Goal: Task Accomplishment & Management: Manage account settings

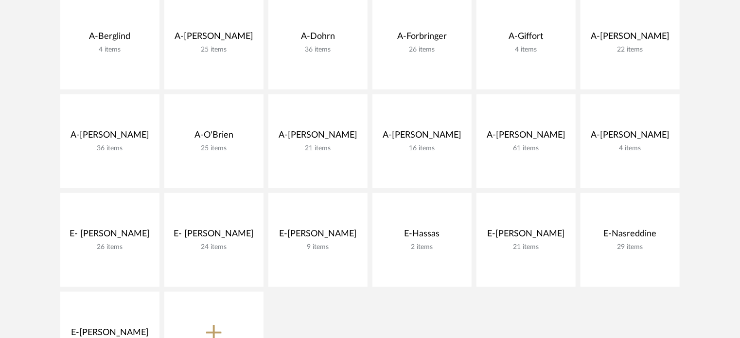
scroll to position [342, 0]
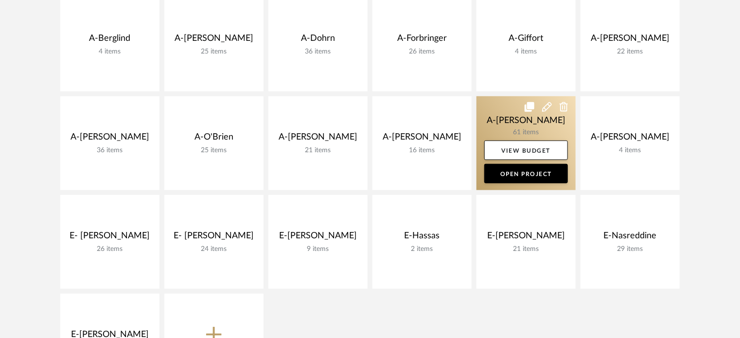
click at [506, 112] on link at bounding box center [525, 143] width 99 height 94
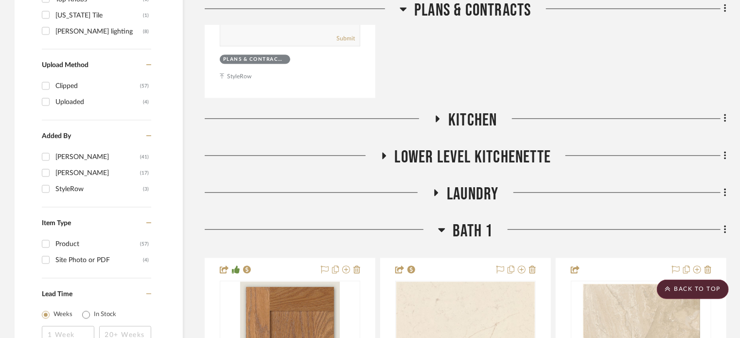
scroll to position [1034, 0]
click at [467, 117] on span "Kitchen" at bounding box center [472, 119] width 49 height 21
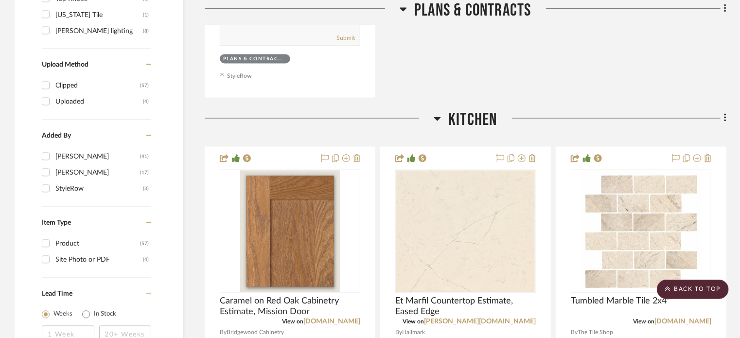
click at [467, 117] on span "Kitchen" at bounding box center [472, 119] width 49 height 21
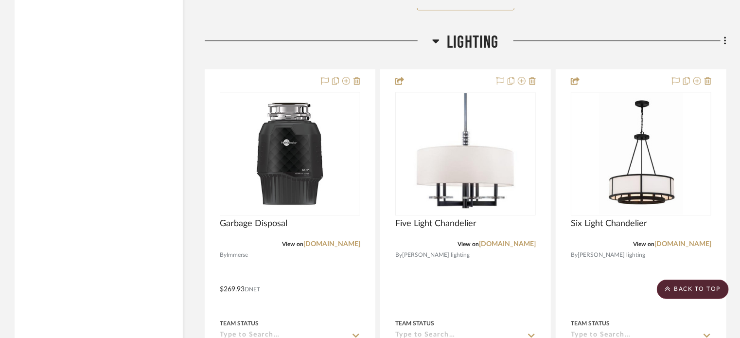
scroll to position [6748, 0]
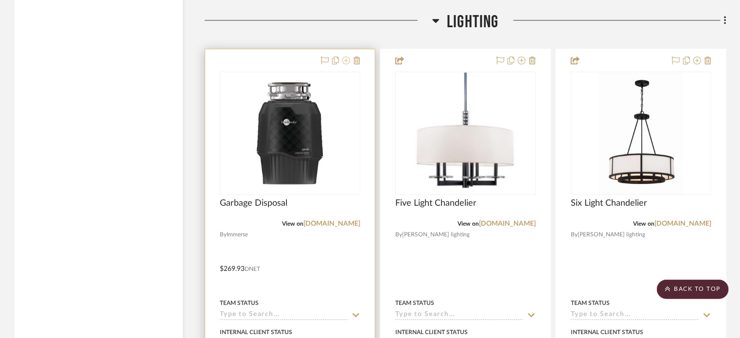
click at [347, 61] on icon at bounding box center [346, 60] width 8 height 8
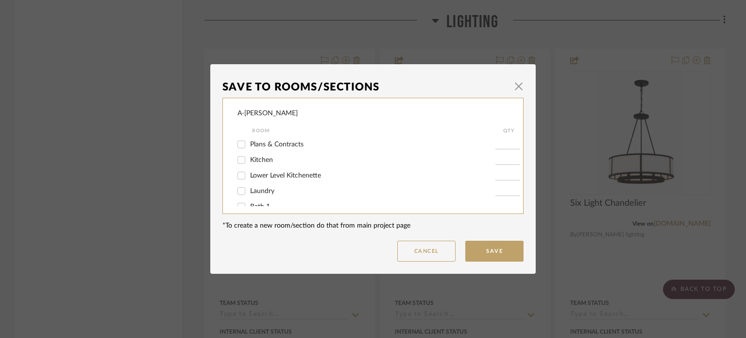
scroll to position [72, 0]
click at [241, 193] on input "Lighting" at bounding box center [242, 197] width 16 height 16
checkbox input "false"
click at [502, 246] on button "Save" at bounding box center [495, 251] width 58 height 21
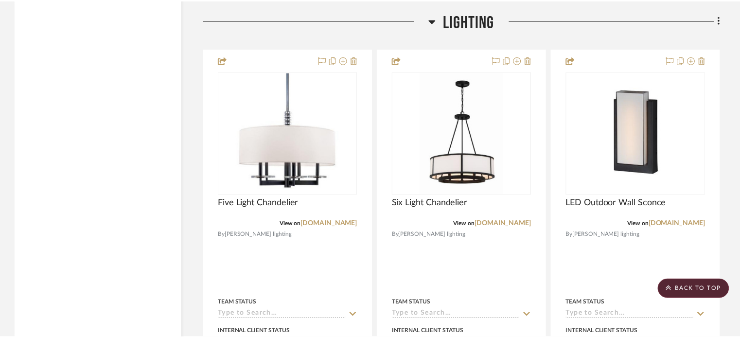
scroll to position [6748, 0]
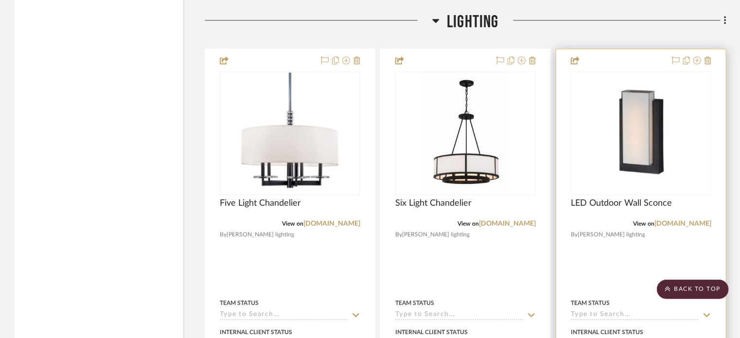
click at [624, 254] on div at bounding box center [641, 261] width 170 height 425
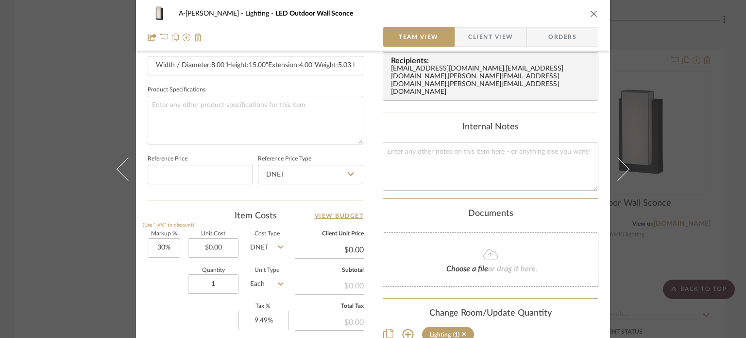
scroll to position [430, 0]
click at [220, 243] on input "0.00" at bounding box center [213, 247] width 51 height 19
type input "196"
type input "30"
type input "$196.00"
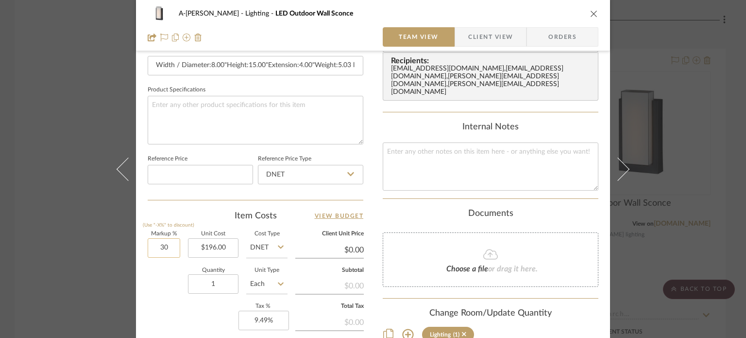
click at [153, 246] on input "30" at bounding box center [164, 247] width 33 height 19
type input "$254.80"
type input "$25.48"
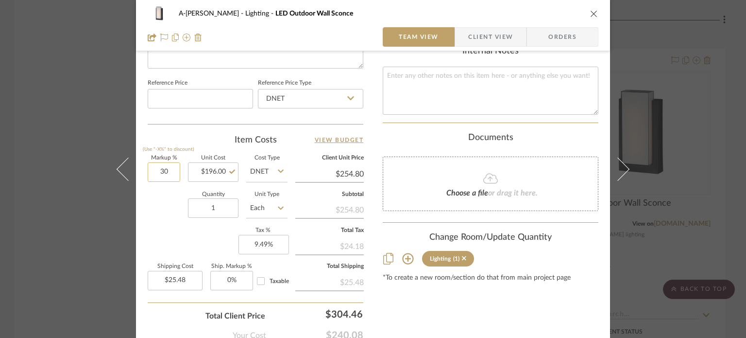
scroll to position [504, 0]
type input "10%"
type input "196.00"
type input "$215.60"
type input "$21.56"
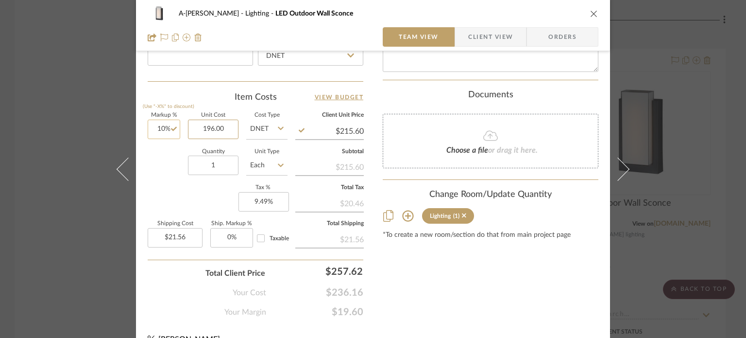
scroll to position [549, 0]
type input "196.00"
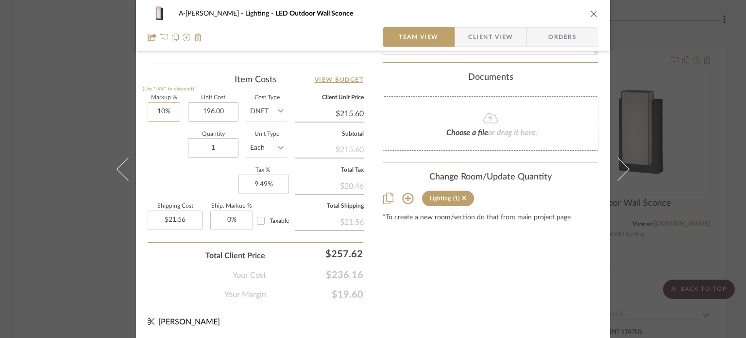
type input "10"
type input "$196.00"
click at [163, 110] on input "10" at bounding box center [164, 111] width 33 height 19
type input "12%"
type input "196.00"
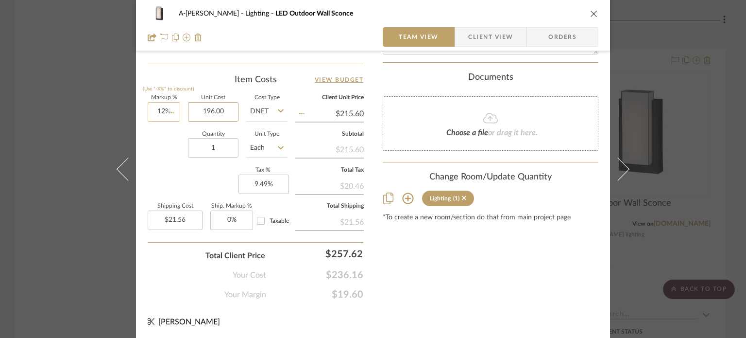
type input "$219.52"
type input "$21.95"
type input "$196.00"
click at [170, 175] on div "Markup % (Use "-X%" to discount) 12% Unit Cost $196.00 Cost Type DNET Client Un…" at bounding box center [256, 166] width 216 height 142
click at [36, 161] on div "A-Shipley Lighting LED Outdoor Wall Sconce Team View Client View Orders Team-Fa…" at bounding box center [373, 169] width 746 height 338
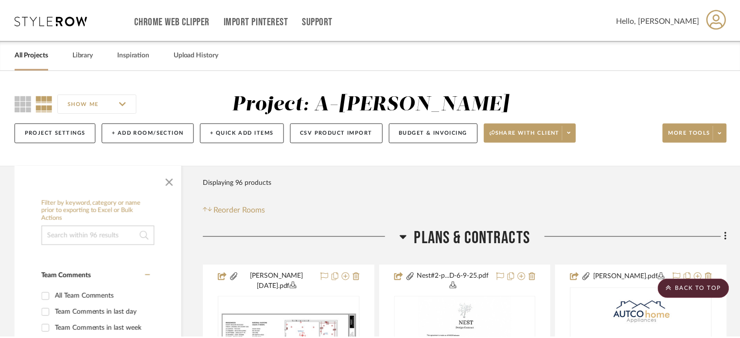
scroll to position [6748, 0]
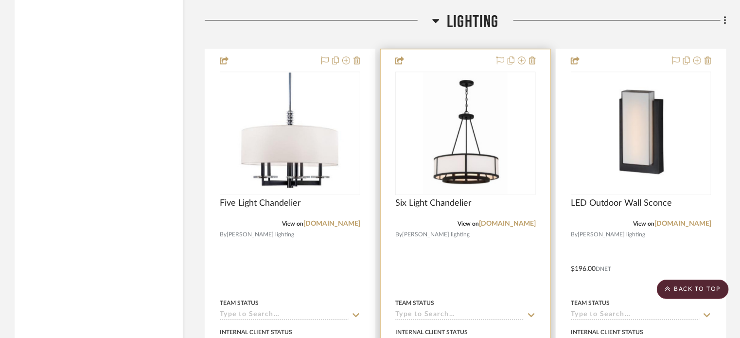
click at [472, 278] on div at bounding box center [466, 261] width 170 height 425
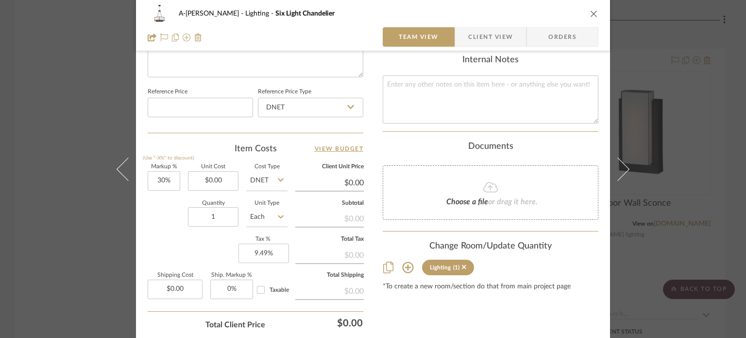
scroll to position [497, 0]
click at [50, 132] on div "A-Shipley Lighting Six Light Chandelier Team View Client View Orders Team-Facin…" at bounding box center [373, 169] width 746 height 338
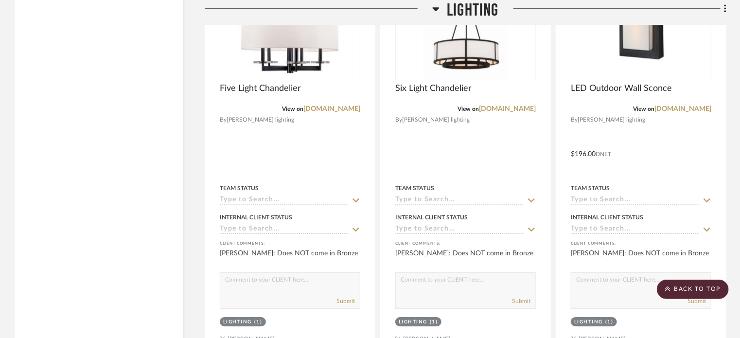
scroll to position [6863, 0]
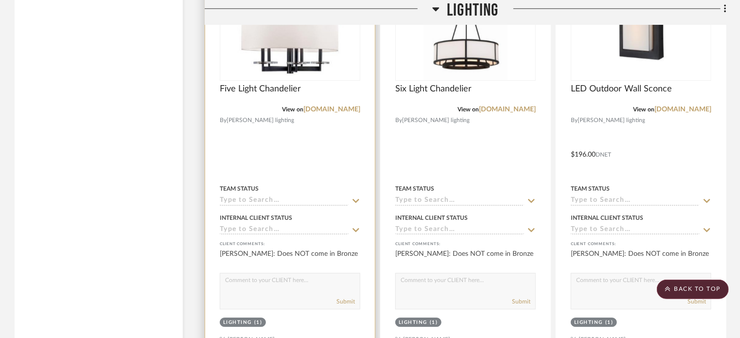
click at [321, 158] on div at bounding box center [290, 147] width 170 height 425
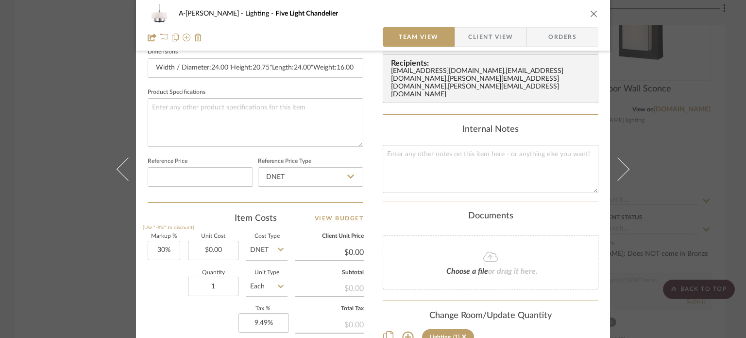
scroll to position [457, 0]
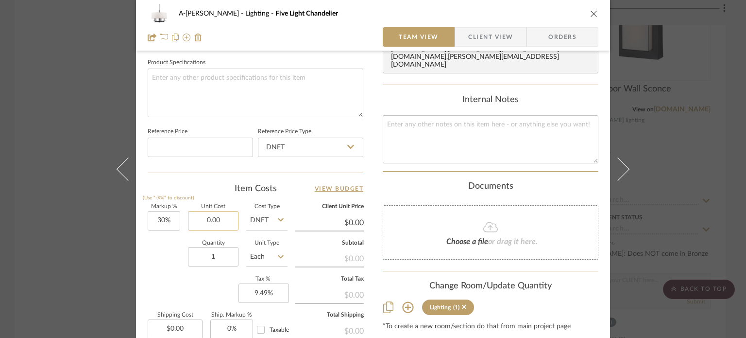
click at [227, 222] on input "0.00" at bounding box center [213, 220] width 51 height 19
type input "$595.00"
type input "$773.50"
type input "$77.35"
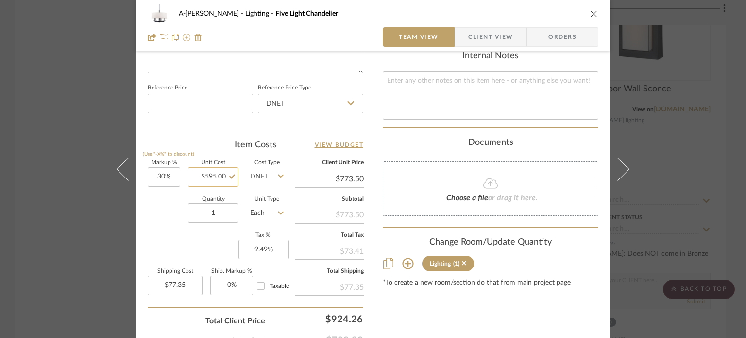
scroll to position [503, 0]
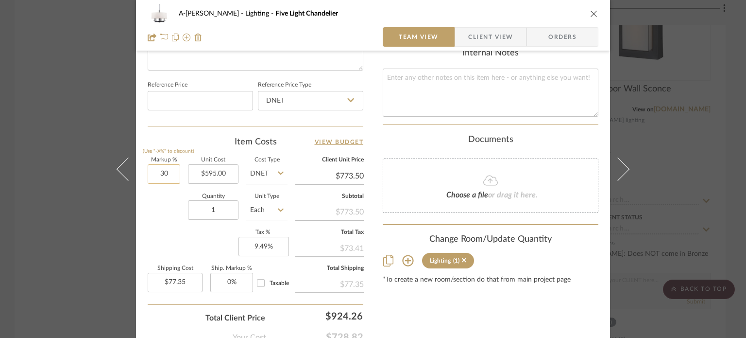
click at [162, 166] on input "30" at bounding box center [164, 173] width 33 height 19
type input "20%"
type input "595.00"
type input "$714.00"
type input "$71.40"
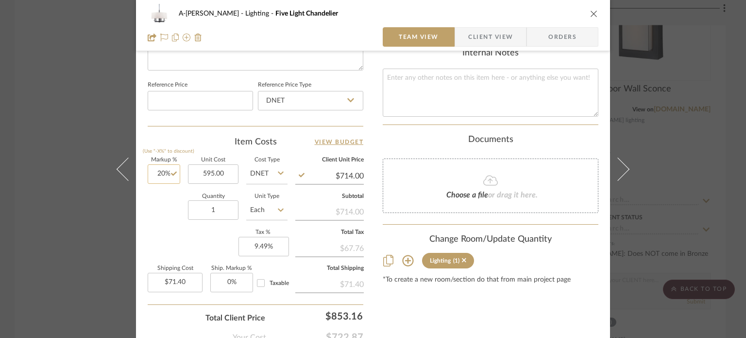
type input "20"
type input "$595.00"
click at [162, 166] on input "20" at bounding box center [164, 173] width 33 height 19
type input "10%"
type input "595.00"
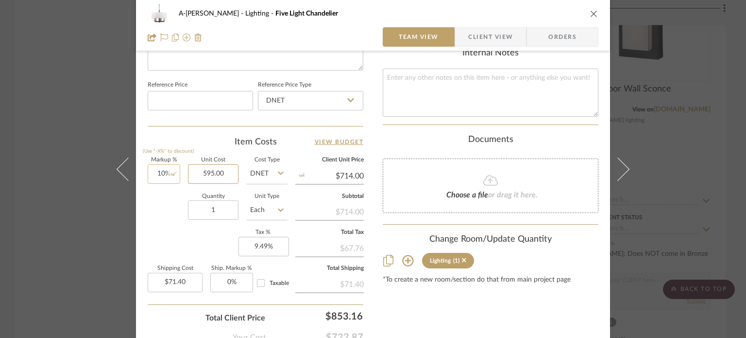
type input "$654.50"
type input "$65.45"
type input "10"
type input "$595.00"
drag, startPoint x: 162, startPoint y: 166, endPoint x: 157, endPoint y: 174, distance: 9.8
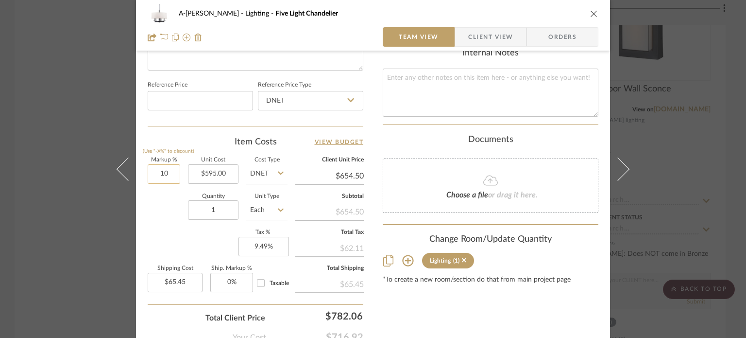
click at [157, 174] on input "10" at bounding box center [164, 173] width 33 height 19
type input "8%"
type input "595.00"
type input "$642.60"
type input "$64.26"
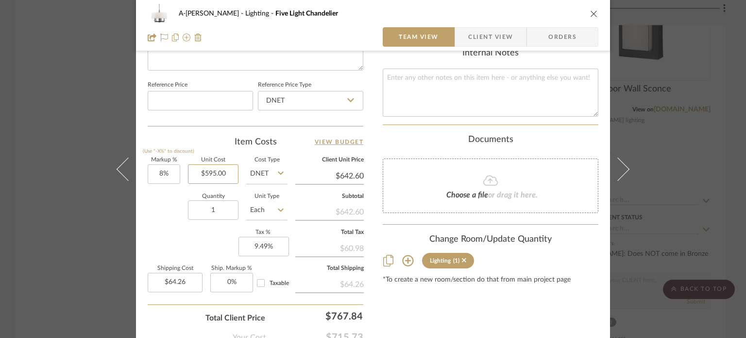
type input "595.00"
type input "8"
type input "$595.00"
click at [158, 171] on input "8" at bounding box center [164, 173] width 33 height 19
type input "10%"
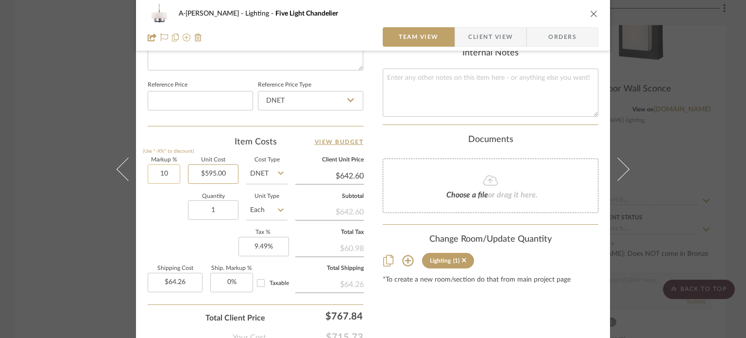
type input "595.00"
type input "$654.50"
type input "$65.45"
type input "10"
type input "$595.00"
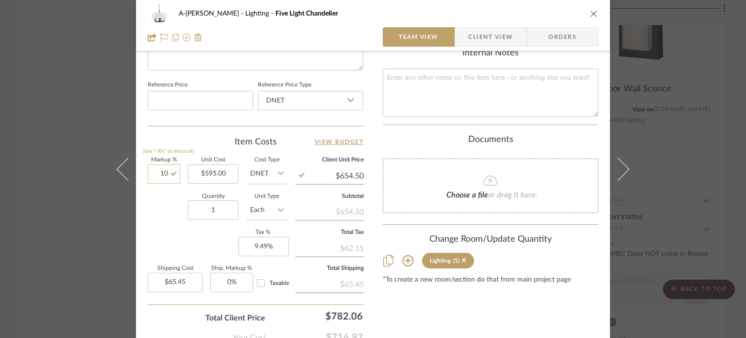
click at [160, 171] on input "10" at bounding box center [164, 173] width 33 height 19
type input "12%"
type input "595.00"
type input "$666.40"
type input "$66.64"
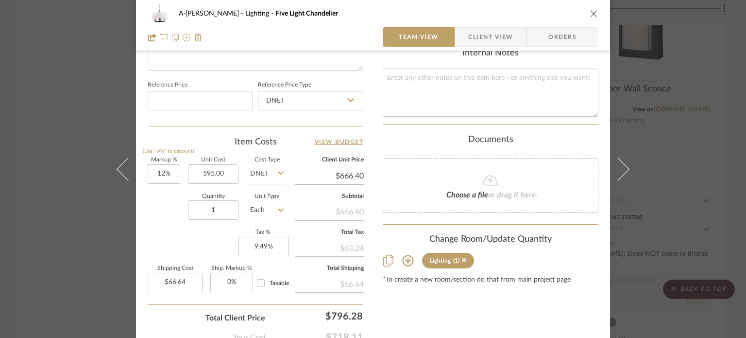
type input "$595.00"
click at [60, 184] on div "A-Shipley Lighting Five Light Chandelier Team View Client View Orders Team-Faci…" at bounding box center [373, 169] width 746 height 338
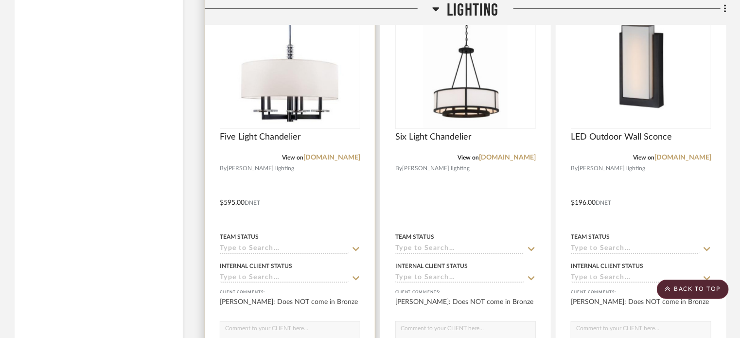
scroll to position [6814, 0]
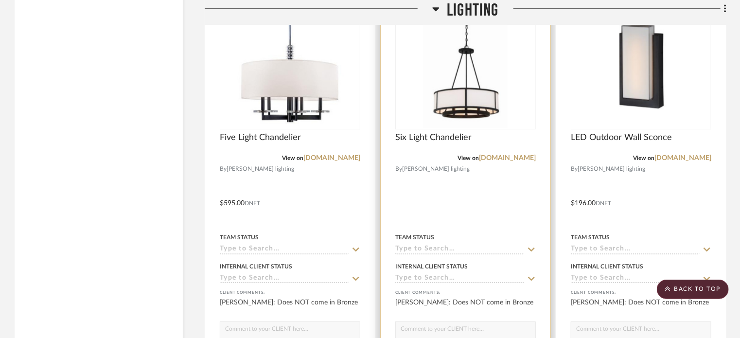
click at [492, 229] on div at bounding box center [466, 195] width 170 height 425
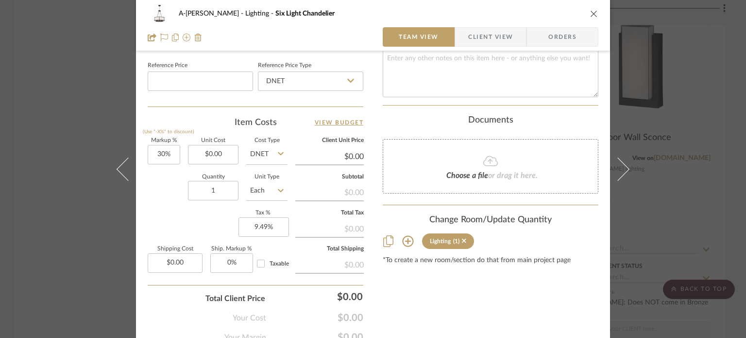
scroll to position [525, 0]
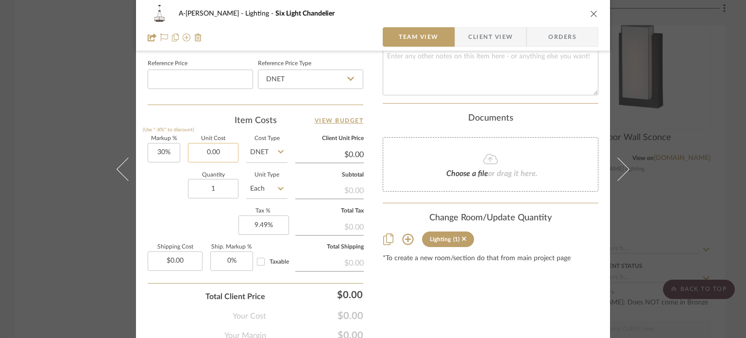
click at [226, 153] on input "0.00" at bounding box center [213, 152] width 51 height 19
type input "$628.00"
type input "$816.40"
type input "$81.64"
click at [171, 146] on input "30" at bounding box center [164, 152] width 33 height 19
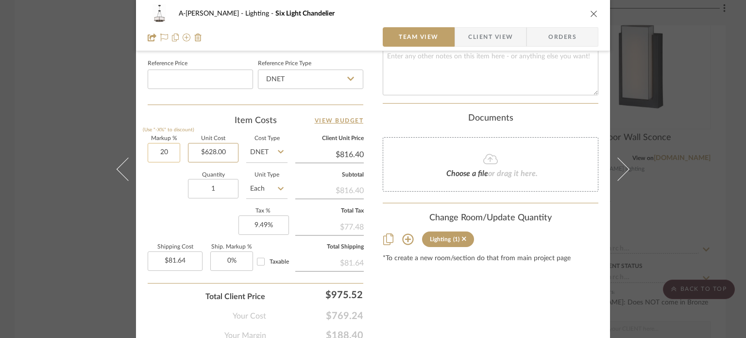
type input "20%"
type input "628.00"
type input "$753.60"
type input "$75.36"
type input "20"
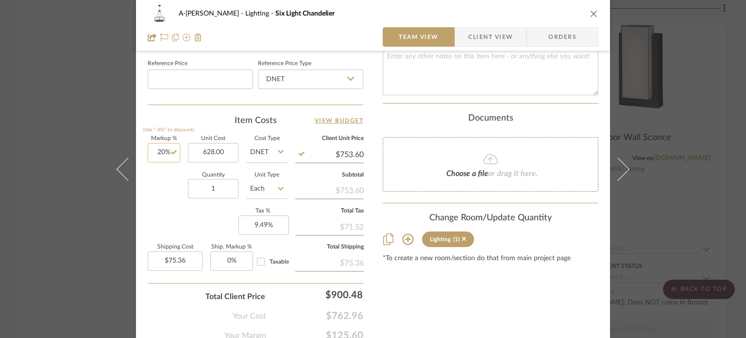
type input "$628.00"
click at [171, 146] on input "20" at bounding box center [164, 152] width 33 height 19
type input "10%"
type input "628.00"
type input "$690.80"
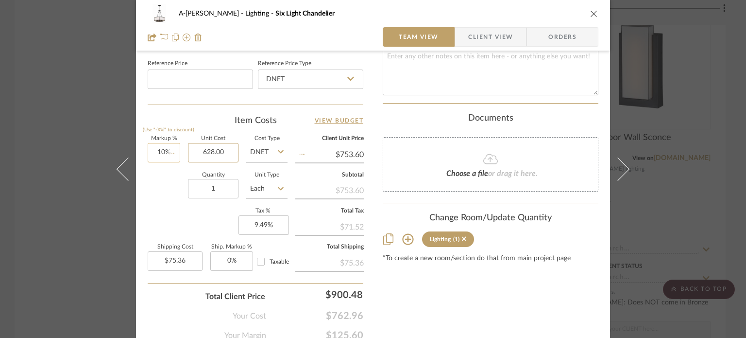
type input "$69.08"
type input "10"
type input "$628.00"
click at [171, 146] on input "10" at bounding box center [164, 152] width 33 height 19
type input "12"
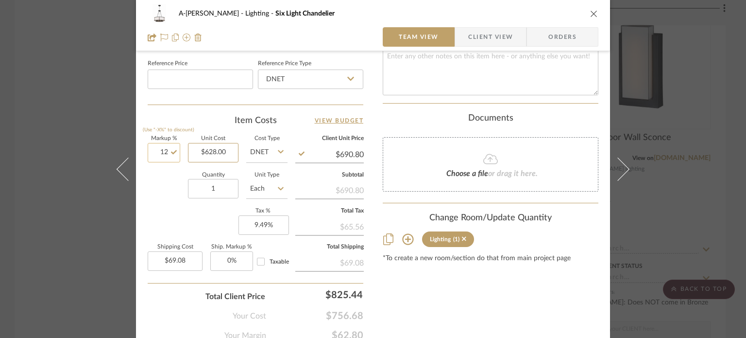
type input "628.00"
type input "12%"
type input "$703.36"
type input "$70.34"
type input "12"
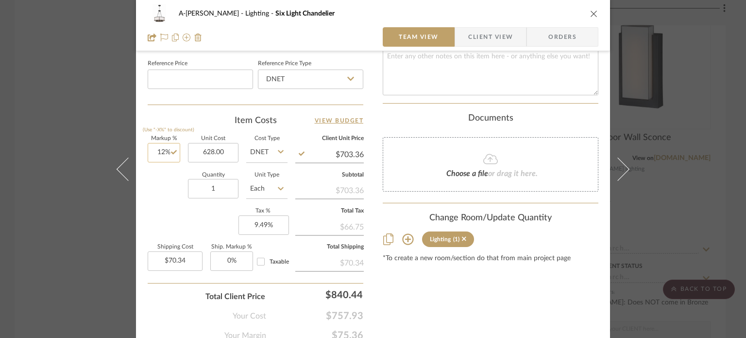
type input "$628.00"
click at [167, 149] on input "12" at bounding box center [164, 152] width 33 height 19
type input "10%"
type input "628.00"
type input "$690.80"
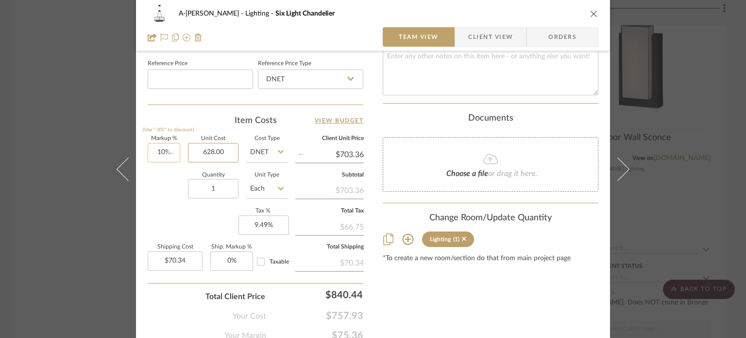
type input "$69.08"
type input "$628.00"
click at [184, 212] on div "Markup % (Use "-X%" to discount) 10% Unit Cost $628.00 Cost Type DNET Client Un…" at bounding box center [256, 207] width 216 height 142
click at [91, 186] on div "A-Shipley Lighting Six Light Chandelier Team View Client View Orders Team-Facin…" at bounding box center [373, 169] width 746 height 338
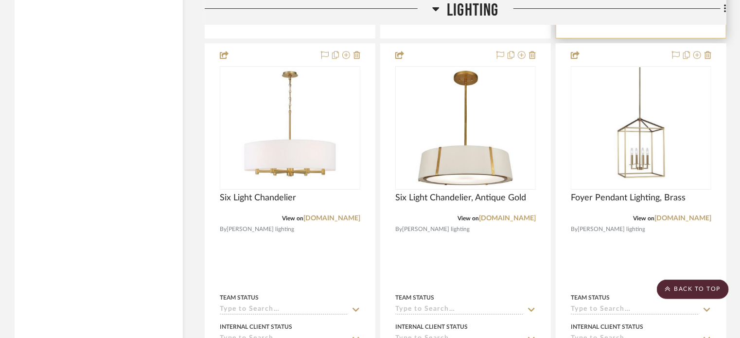
scroll to position [7257, 0]
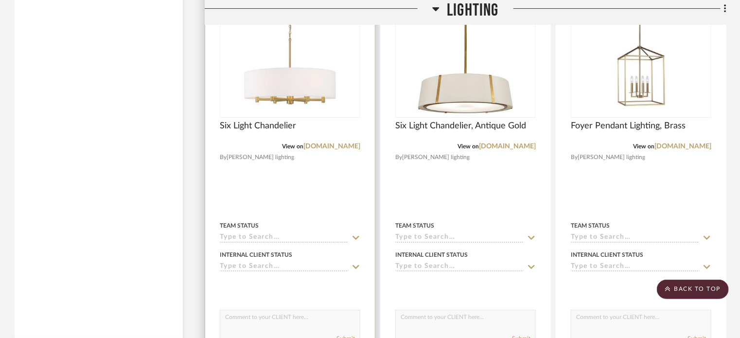
click at [282, 208] on div at bounding box center [290, 184] width 170 height 425
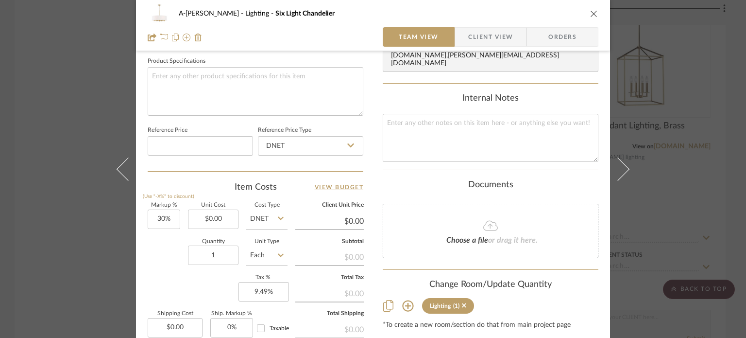
scroll to position [459, 0]
click at [228, 212] on input "0.00" at bounding box center [213, 218] width 51 height 19
type input "$839.00"
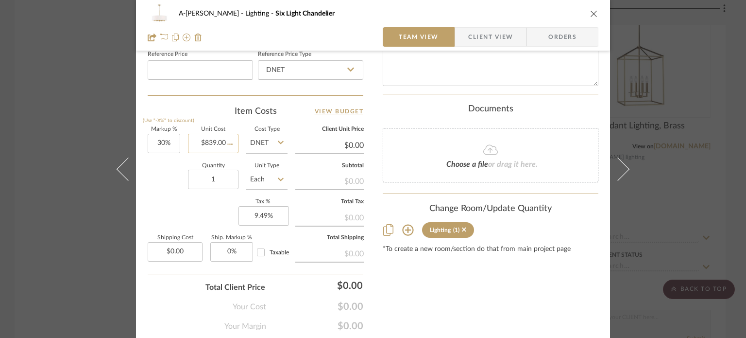
type input "$1,090.70"
type input "$109.07"
click at [162, 140] on input "30" at bounding box center [164, 142] width 33 height 19
type input "25%"
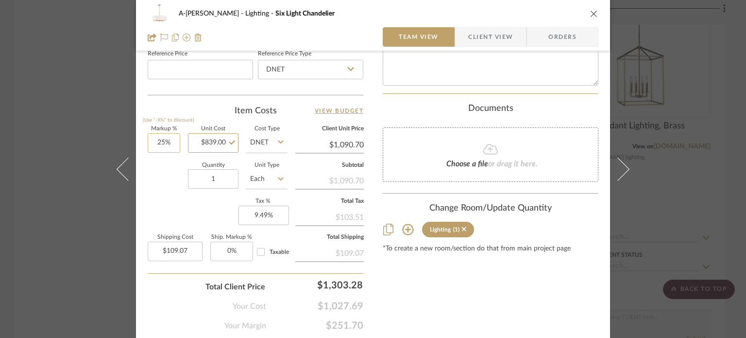
type input "839.00"
type input "$1,048.75"
type input "$104.88"
type input "25"
type input "$839.00"
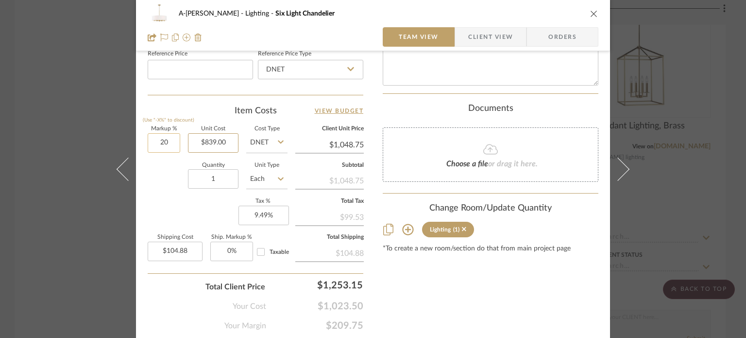
type input "20%"
type input "839.00"
type input "$1,006.80"
type input "$100.68"
type input "20"
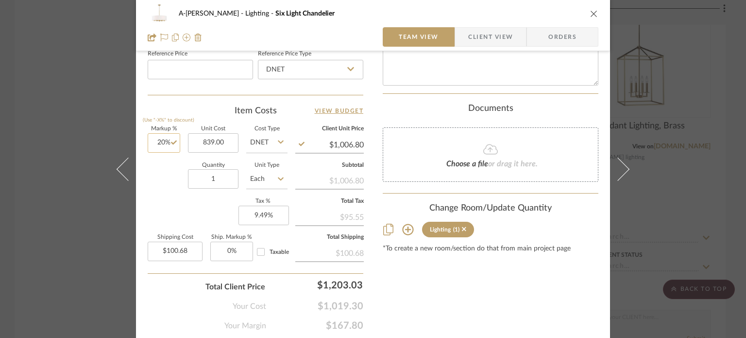
type input "$839.00"
click at [162, 140] on input "20" at bounding box center [164, 142] width 33 height 19
type input "18%"
type input "839.00"
type input "$990.02"
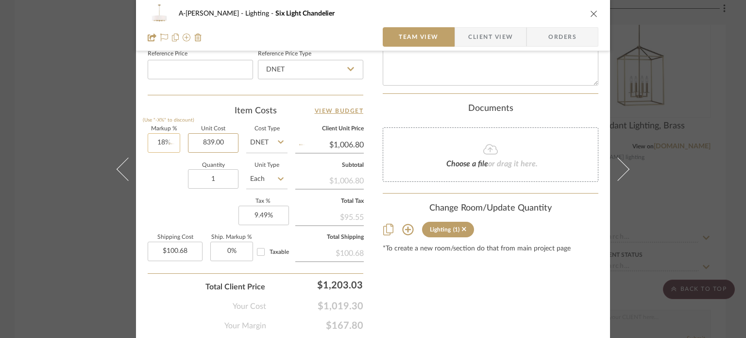
type input "$99.00"
type input "$839.00"
click at [44, 162] on div "A-Shipley Lighting Six Light Chandelier Team View Client View Orders Team-Facin…" at bounding box center [373, 169] width 746 height 338
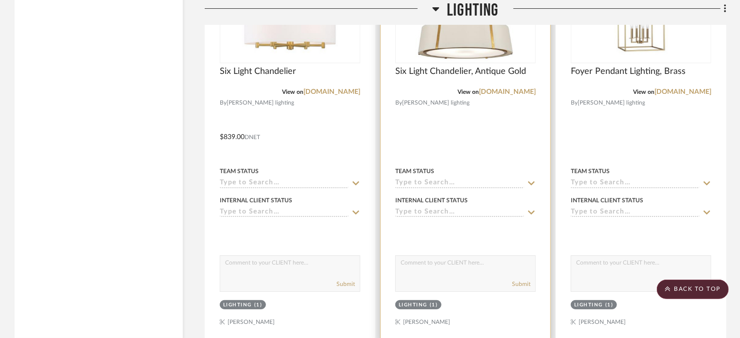
scroll to position [7312, 0]
click at [480, 170] on div "Team Status" at bounding box center [465, 170] width 140 height 9
click at [0, 0] on img at bounding box center [0, 0] width 0 height 0
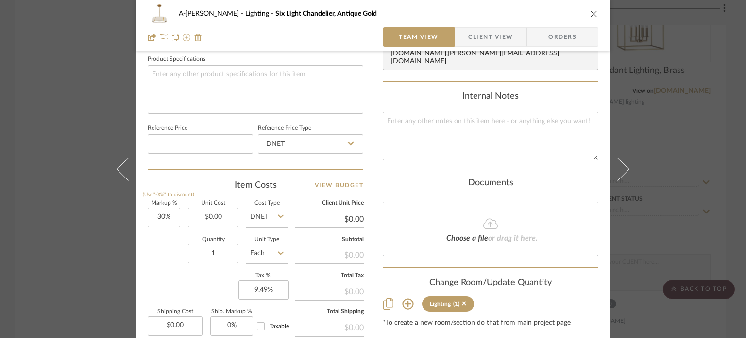
scroll to position [461, 0]
click at [219, 215] on input "0.00" at bounding box center [213, 216] width 51 height 19
type input "$538.00"
type input "$699.40"
type input "$69.94"
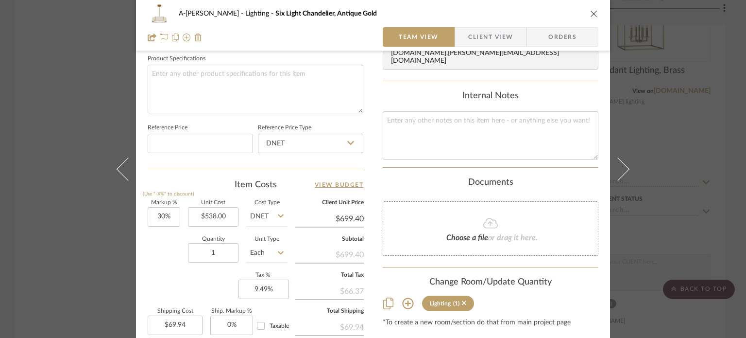
scroll to position [478, 0]
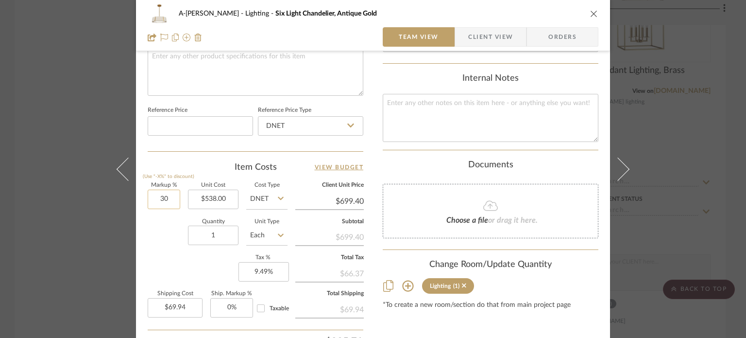
click at [156, 199] on input "30" at bounding box center [164, 199] width 33 height 19
type input "5%"
type input "538.00"
click at [161, 196] on input "5" at bounding box center [164, 199] width 33 height 19
click at [75, 202] on div "A-Shipley Lighting Six Light Chandelier, Antique Gold Team View Client View Ord…" at bounding box center [373, 169] width 746 height 338
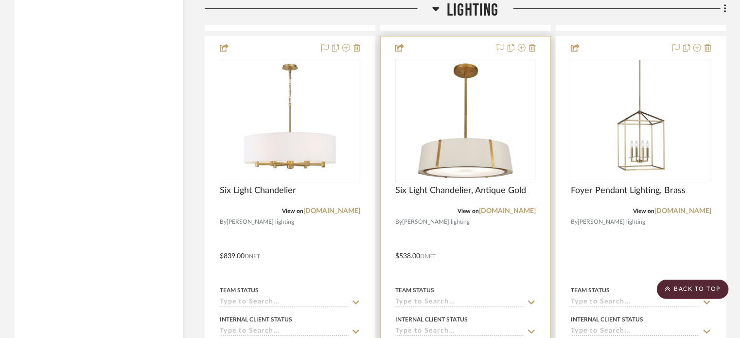
scroll to position [7213, 0]
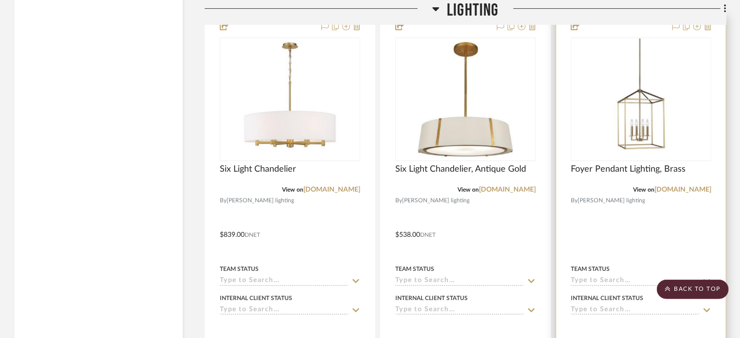
click at [653, 239] on div at bounding box center [641, 227] width 170 height 425
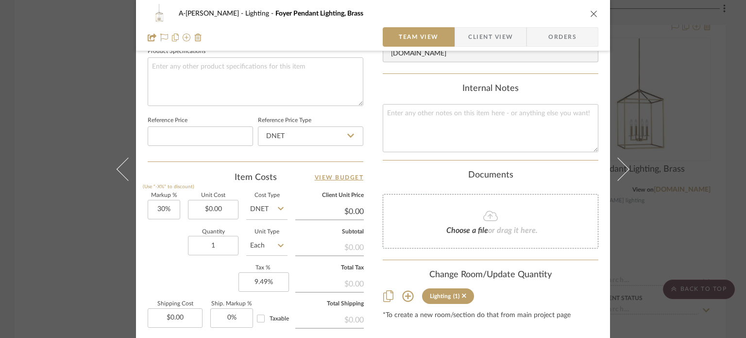
scroll to position [468, 0]
click at [218, 210] on input "0.00" at bounding box center [213, 208] width 51 height 19
click at [163, 205] on input "30" at bounding box center [164, 208] width 33 height 19
click at [161, 207] on input "35" at bounding box center [164, 208] width 33 height 19
click at [161, 207] on input "40" at bounding box center [164, 208] width 33 height 19
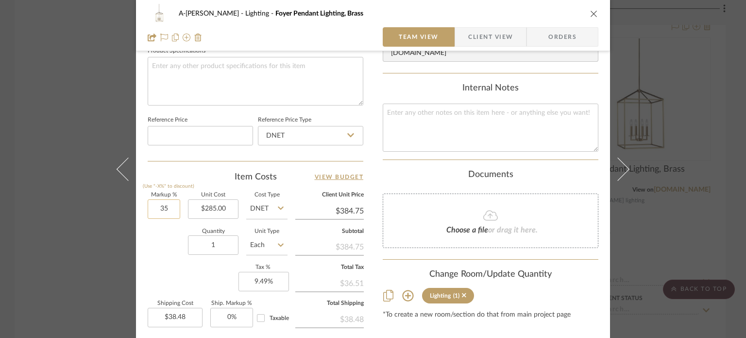
click at [159, 207] on input "35" at bounding box center [164, 208] width 33 height 19
click at [159, 207] on input "45" at bounding box center [164, 208] width 33 height 19
click at [56, 146] on div "A-Shipley Lighting Foyer Pendant Lighting, Brass Team View Client View Orders T…" at bounding box center [373, 169] width 746 height 338
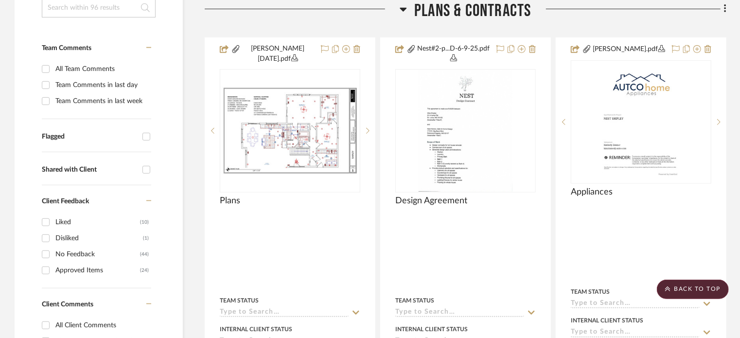
scroll to position [0, 0]
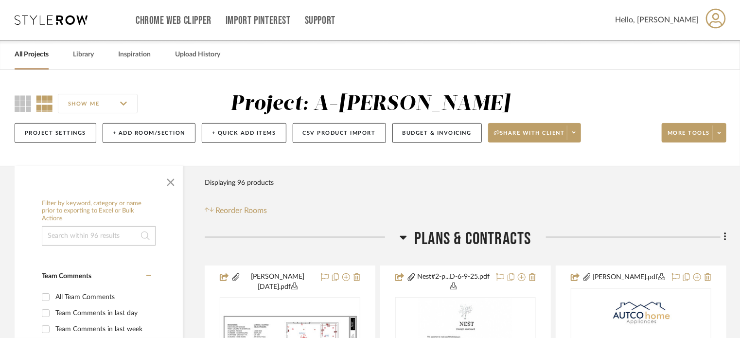
click at [39, 56] on link "All Projects" at bounding box center [32, 54] width 34 height 13
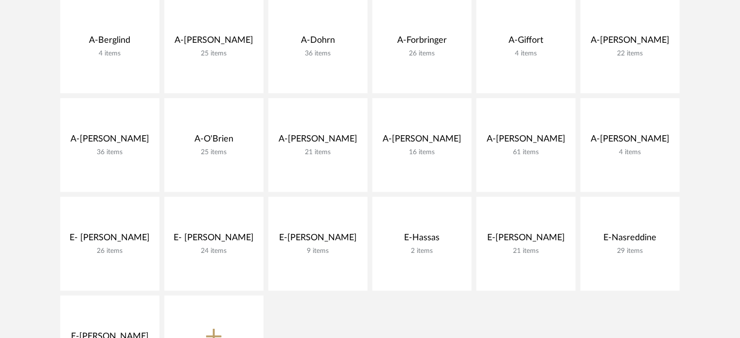
scroll to position [340, 0]
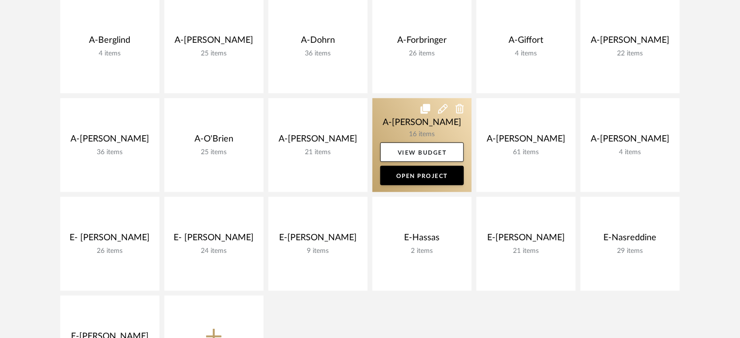
click at [408, 123] on link at bounding box center [421, 145] width 99 height 94
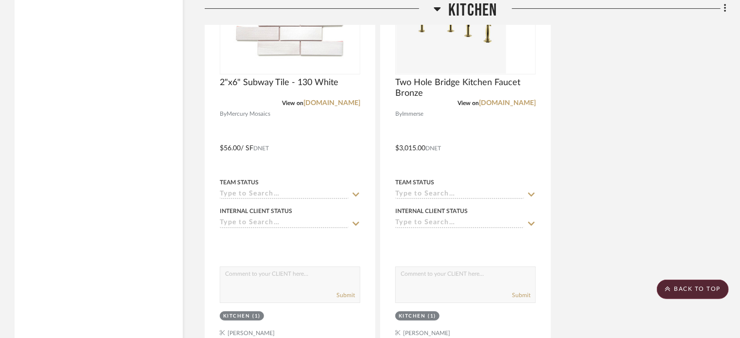
scroll to position [1794, 0]
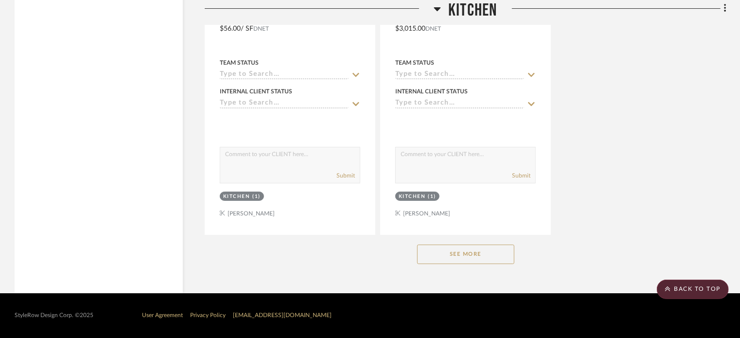
click at [463, 258] on button "See More" at bounding box center [465, 253] width 97 height 19
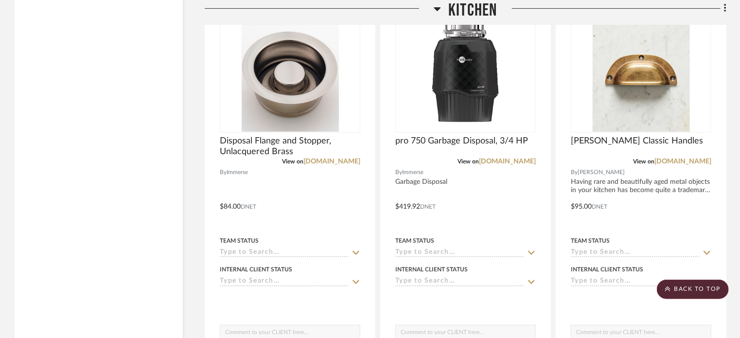
scroll to position [2047, 0]
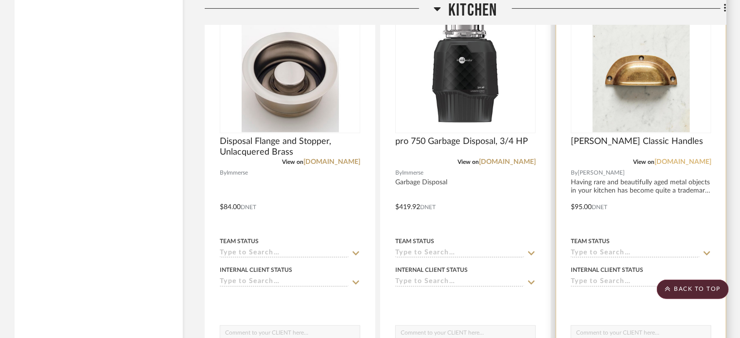
click at [673, 163] on link "[DOMAIN_NAME]" at bounding box center [682, 161] width 57 height 7
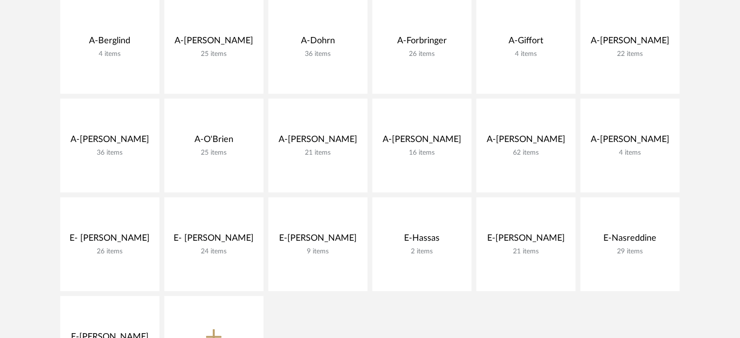
scroll to position [340, 0]
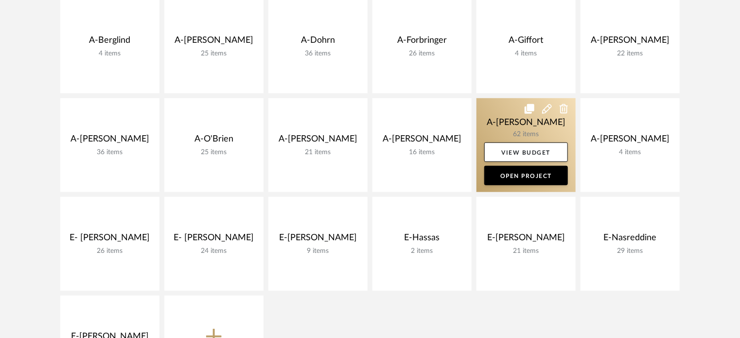
click at [503, 109] on link at bounding box center [525, 145] width 99 height 94
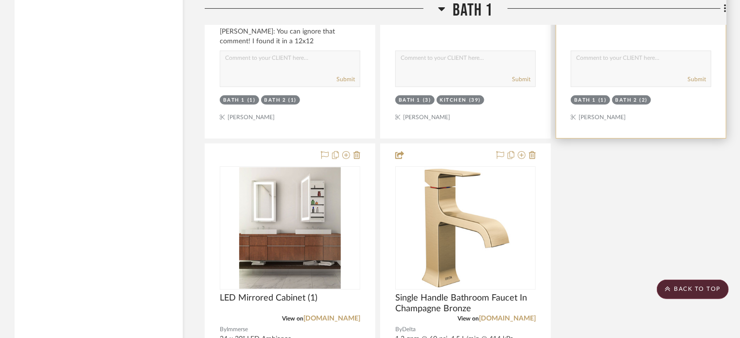
scroll to position [2010, 0]
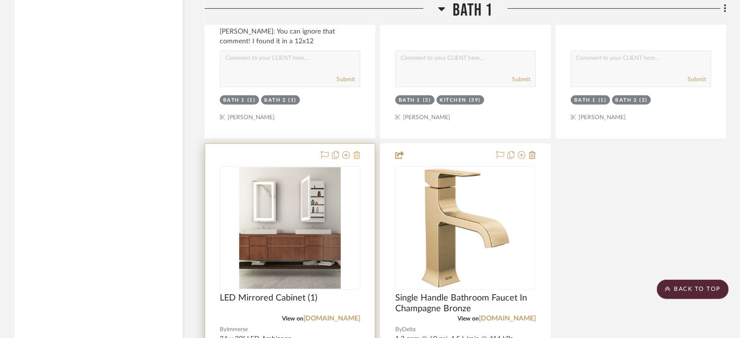
click at [356, 154] on icon at bounding box center [356, 155] width 7 height 8
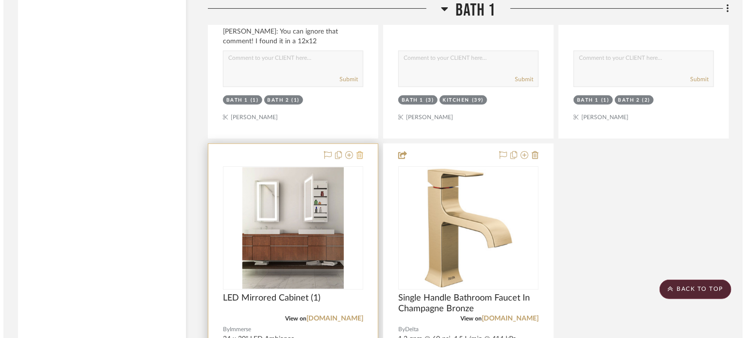
scroll to position [0, 0]
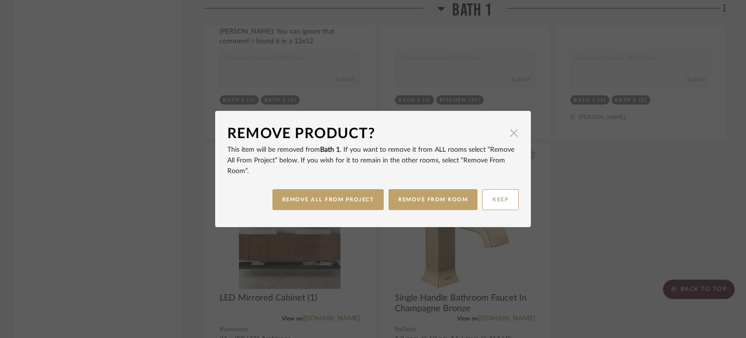
click at [513, 129] on span "button" at bounding box center [513, 132] width 19 height 19
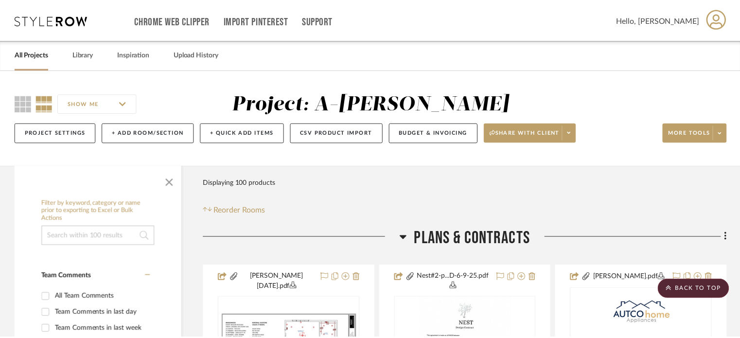
scroll to position [2010, 0]
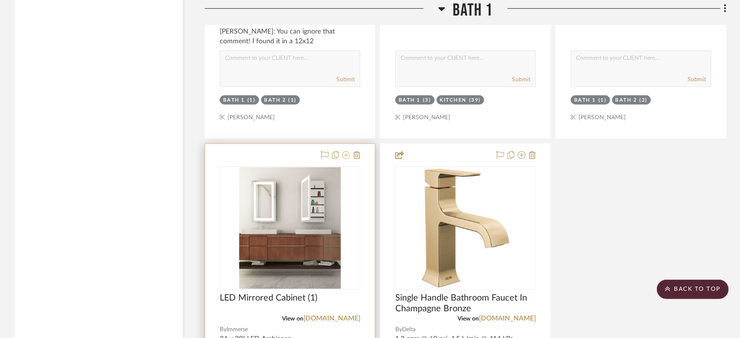
click at [347, 157] on icon at bounding box center [346, 155] width 8 height 8
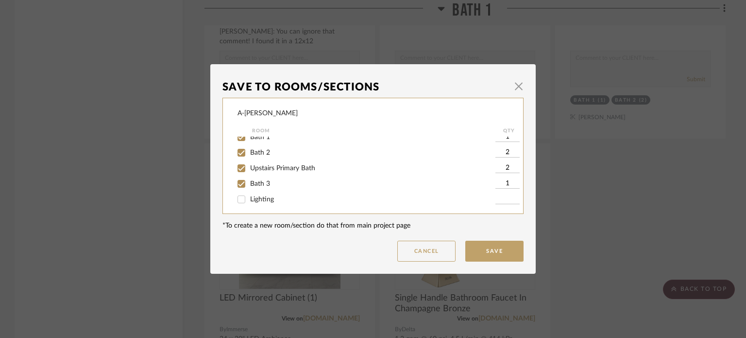
scroll to position [72, 0]
click at [237, 182] on input "Bath 3" at bounding box center [242, 181] width 16 height 16
checkbox input "false"
click at [236, 167] on input "Upstairs Primary Bath" at bounding box center [242, 165] width 16 height 16
checkbox input "false"
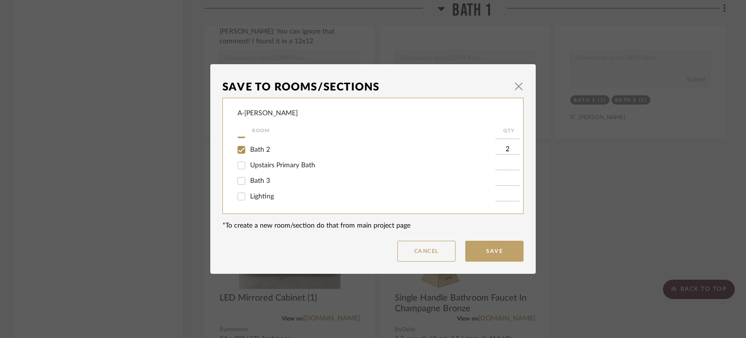
click at [235, 150] on input "Bath 2" at bounding box center [242, 150] width 16 height 16
checkbox input "false"
click at [241, 171] on input "Bath 1" at bounding box center [242, 167] width 16 height 16
checkbox input "false"
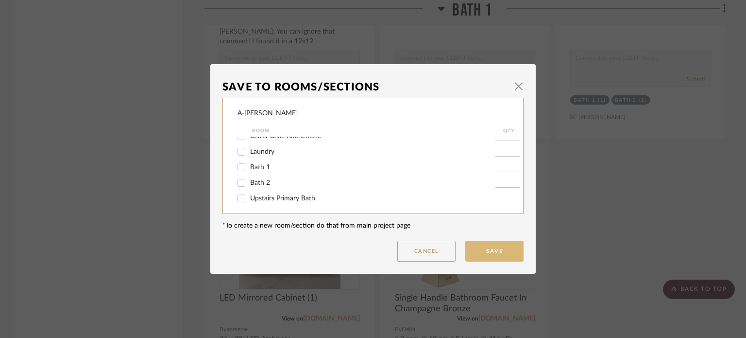
click at [498, 249] on button "Save" at bounding box center [495, 251] width 58 height 21
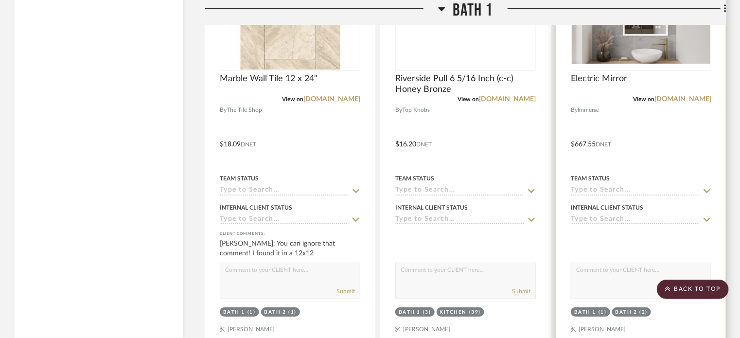
scroll to position [1798, 0]
click at [640, 171] on div at bounding box center [641, 137] width 170 height 425
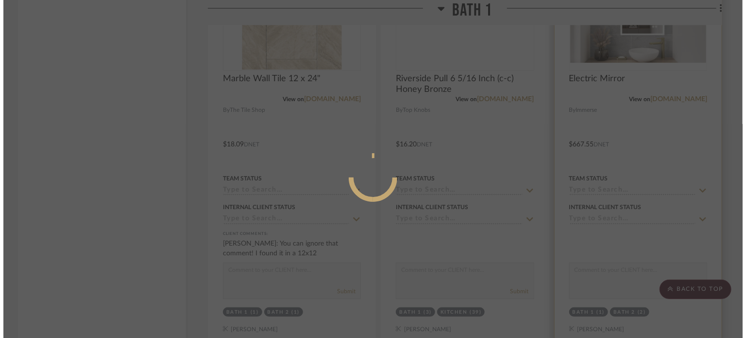
scroll to position [0, 0]
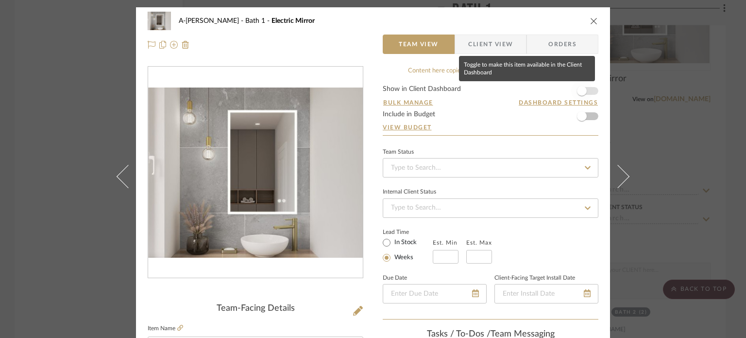
click at [583, 88] on span "button" at bounding box center [582, 90] width 21 height 21
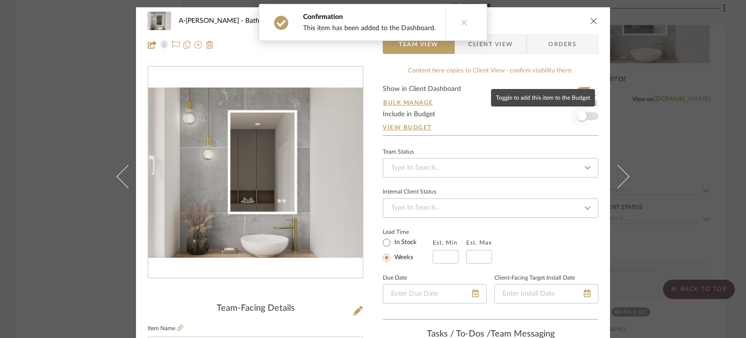
click at [586, 114] on span "button" at bounding box center [582, 115] width 21 height 21
click at [679, 141] on div "A-[PERSON_NAME] Bath 1 Electric Mirror Team View Client View Orders Team-Facing…" at bounding box center [373, 169] width 746 height 338
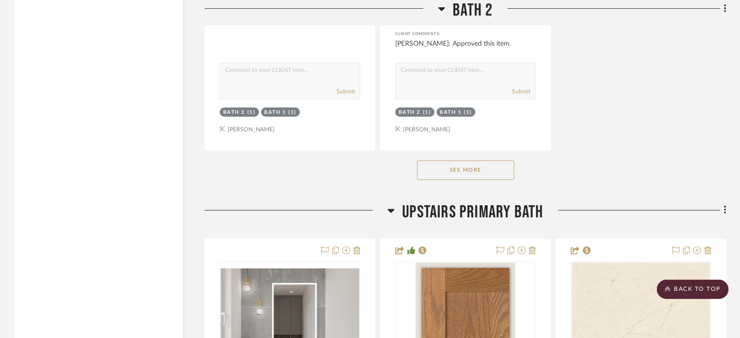
scroll to position [3806, 0]
click at [494, 170] on button "See More" at bounding box center [465, 169] width 97 height 19
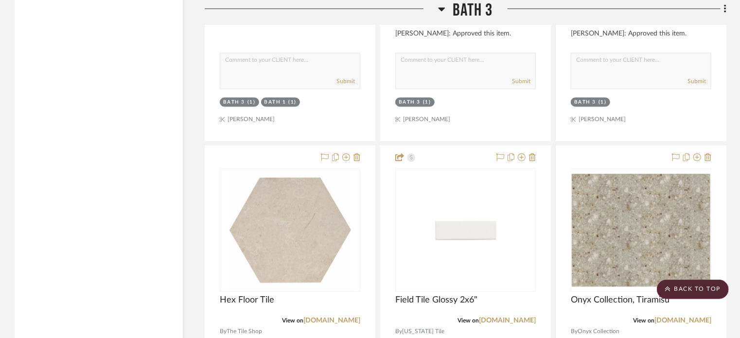
scroll to position [6577, 0]
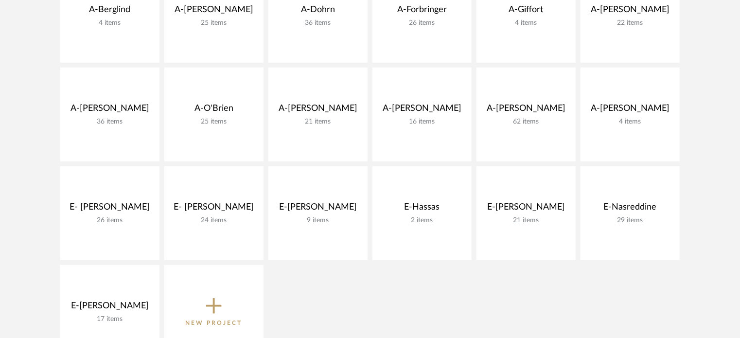
scroll to position [340, 0]
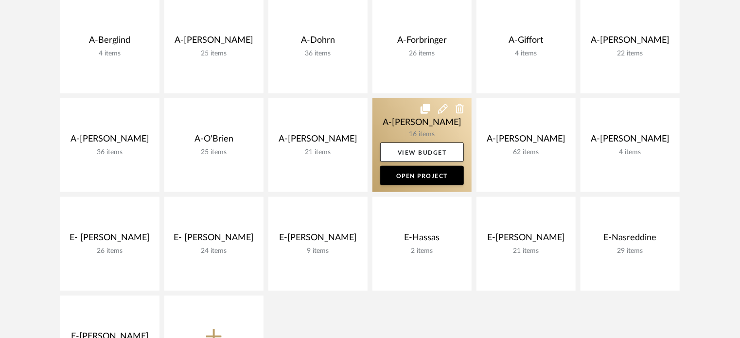
click at [386, 109] on link at bounding box center [421, 145] width 99 height 94
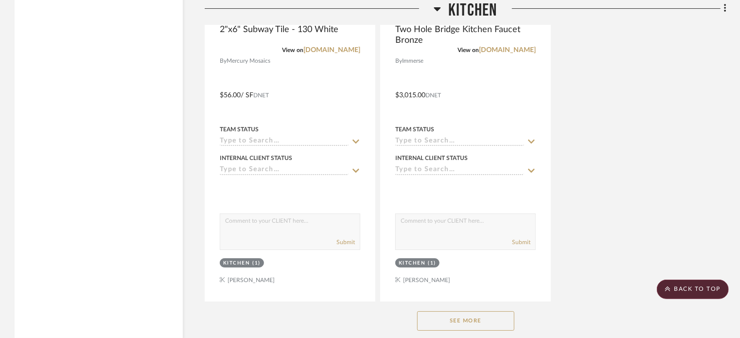
scroll to position [1794, 0]
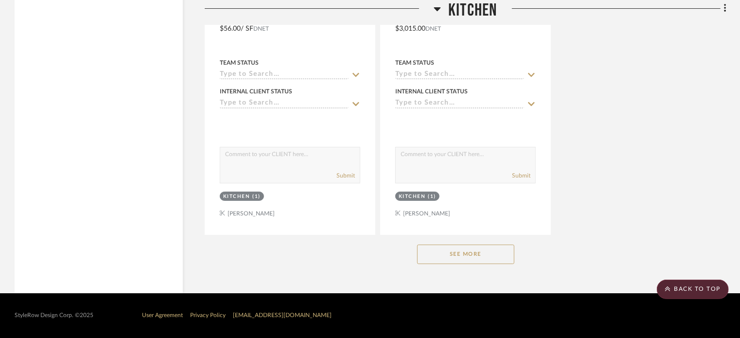
click at [463, 255] on button "See More" at bounding box center [465, 253] width 97 height 19
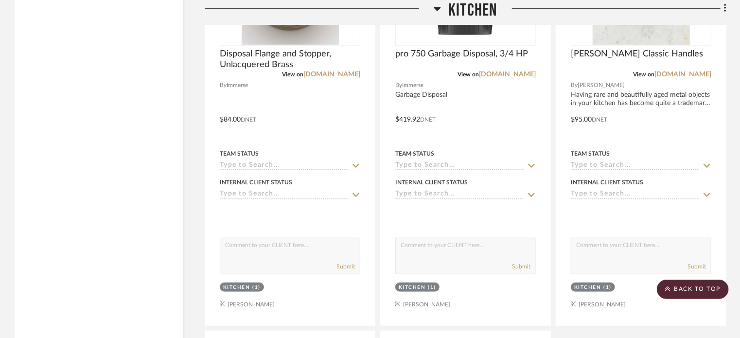
scroll to position [2458, 0]
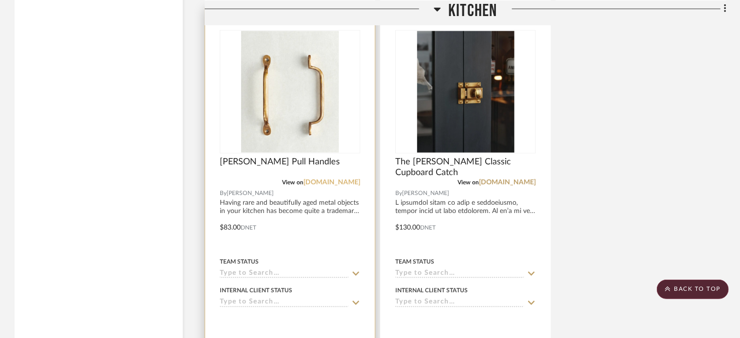
click at [327, 182] on link "[DOMAIN_NAME]" at bounding box center [331, 182] width 57 height 7
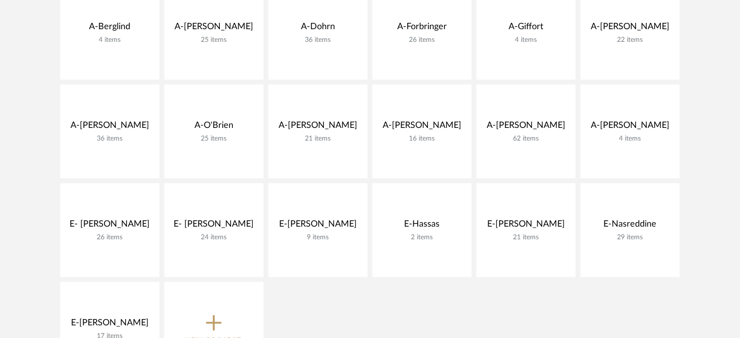
scroll to position [340, 0]
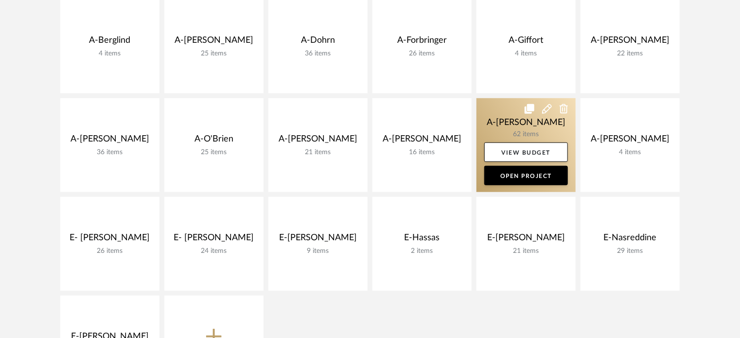
click at [515, 116] on link at bounding box center [525, 145] width 99 height 94
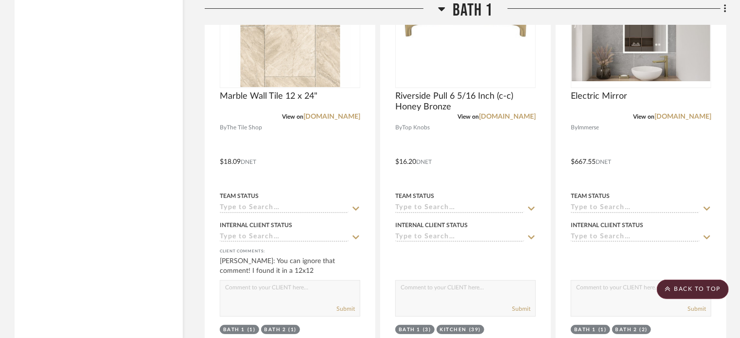
scroll to position [1769, 0]
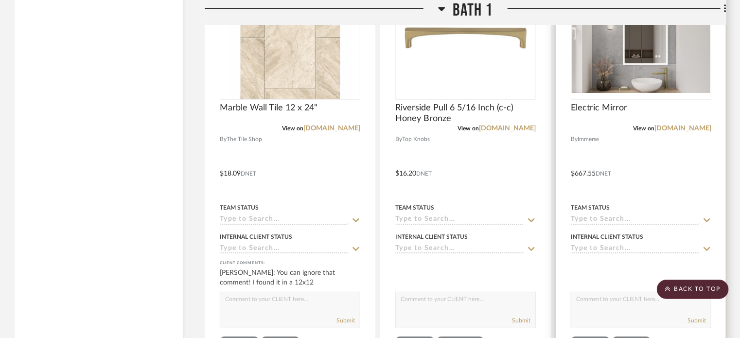
click at [637, 152] on div at bounding box center [641, 166] width 170 height 425
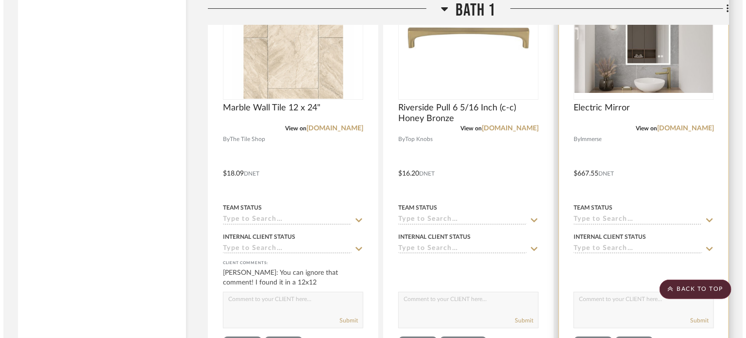
scroll to position [0, 0]
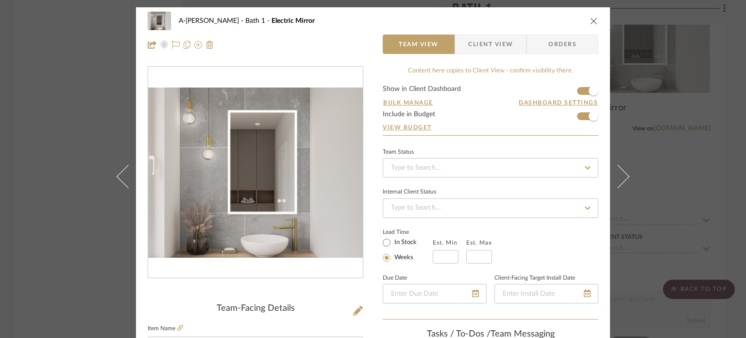
click at [709, 176] on div "A-[PERSON_NAME] Bath 1 Electric Mirror Team View Client View Orders Team-Facing…" at bounding box center [373, 169] width 746 height 338
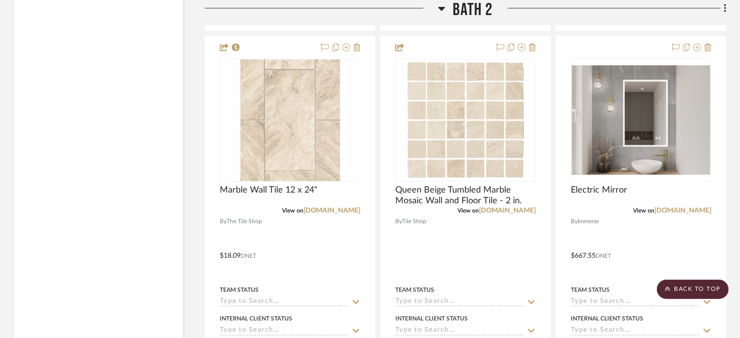
scroll to position [3064, 0]
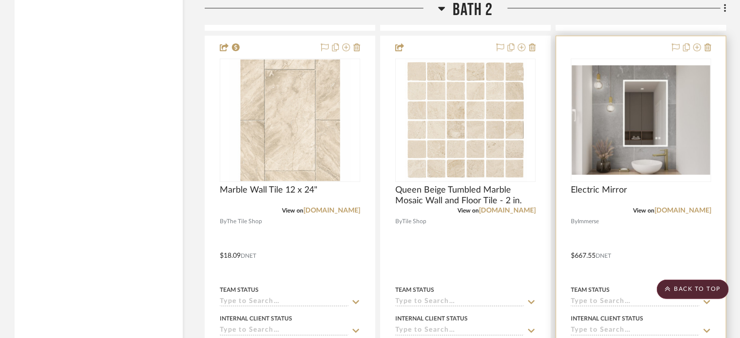
click at [631, 235] on div at bounding box center [641, 248] width 170 height 425
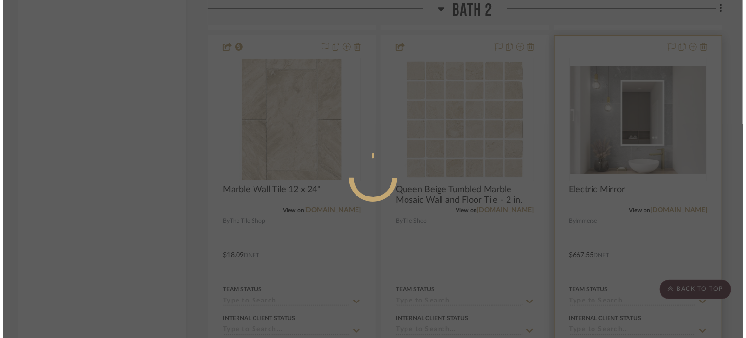
scroll to position [0, 0]
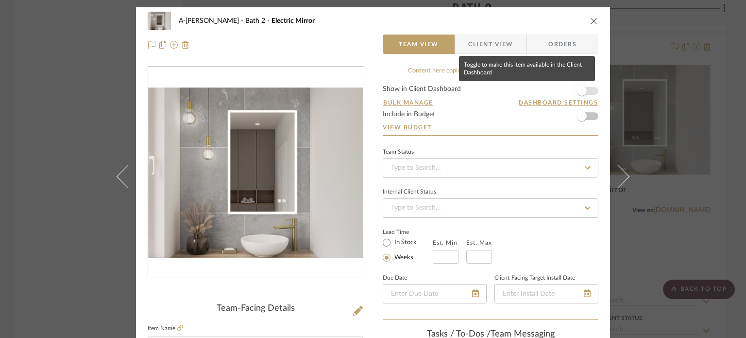
click at [586, 90] on span "button" at bounding box center [582, 90] width 21 height 21
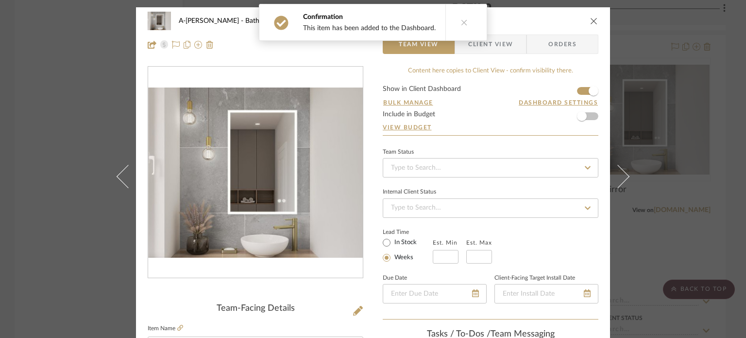
click at [590, 119] on form "Show in Client Dashboard Bulk Manage Dashboard Settings Include in Budget View …" at bounding box center [491, 111] width 216 height 50
click at [577, 116] on span "button" at bounding box center [582, 116] width 10 height 10
click at [678, 141] on div "A-[PERSON_NAME] Bath 2 Electric Mirror Team View Client View Orders Team-Facing…" at bounding box center [373, 169] width 746 height 338
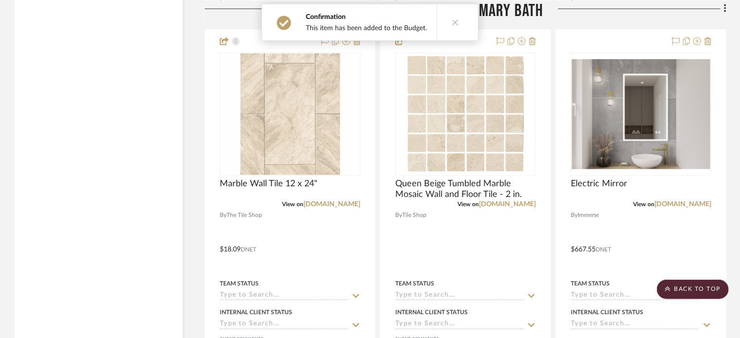
scroll to position [4452, 0]
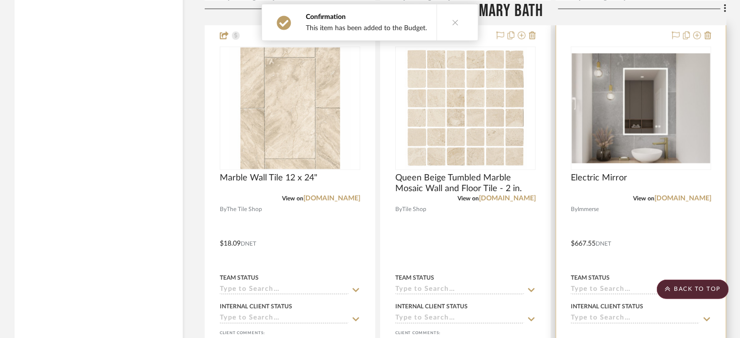
click at [624, 219] on div at bounding box center [641, 236] width 170 height 425
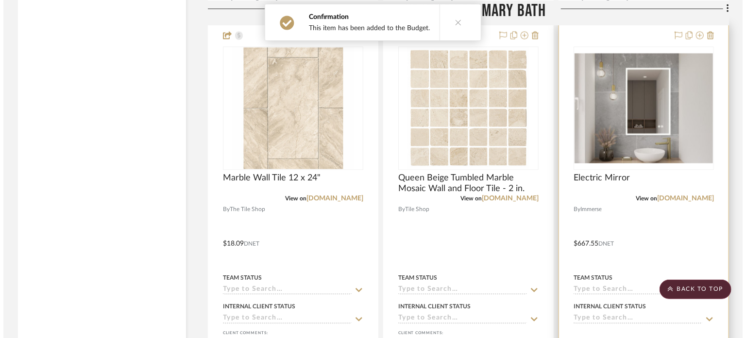
scroll to position [0, 0]
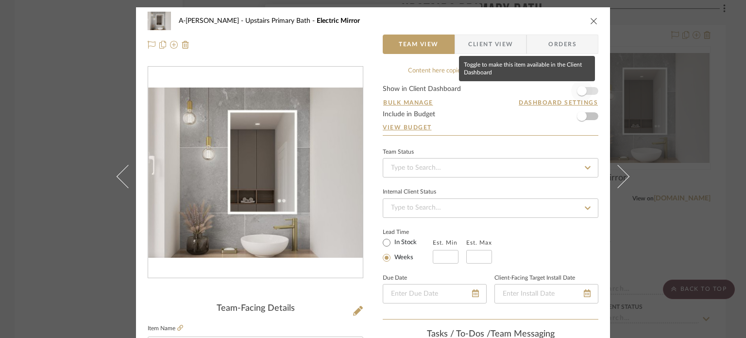
click at [585, 91] on span "button" at bounding box center [582, 90] width 21 height 21
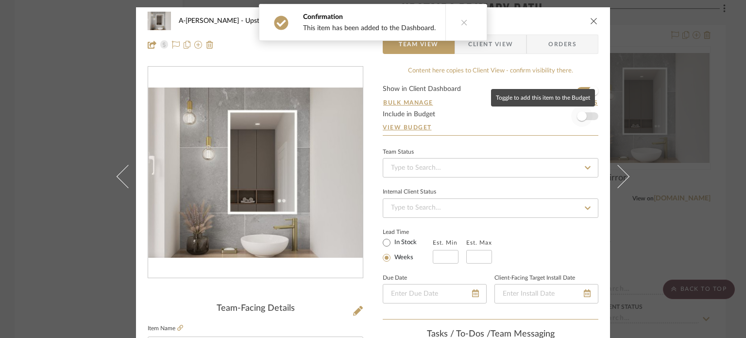
click at [585, 114] on span "button" at bounding box center [582, 115] width 21 height 21
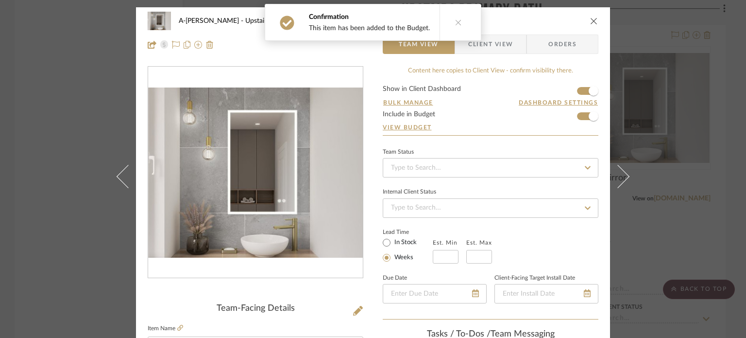
click at [670, 148] on div "A-[PERSON_NAME] Upstairs Primary Bath Electric Mirror Team View Client View Ord…" at bounding box center [373, 169] width 746 height 338
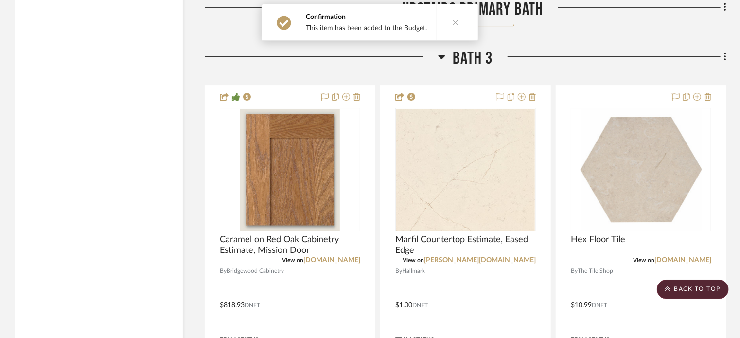
scroll to position [5697, 0]
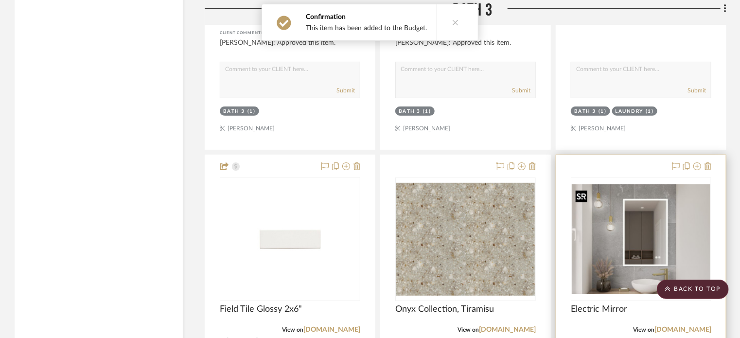
click at [577, 206] on img "0" at bounding box center [641, 239] width 139 height 110
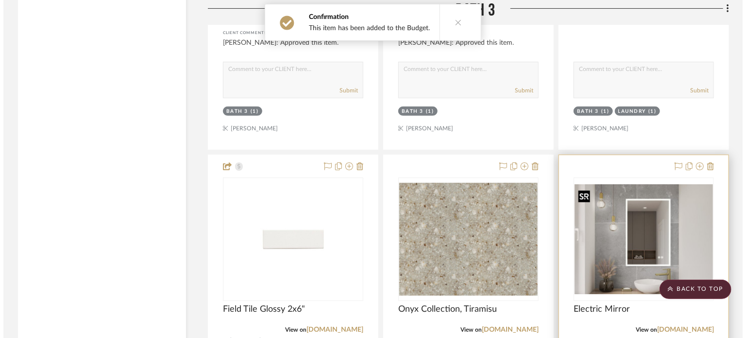
scroll to position [0, 0]
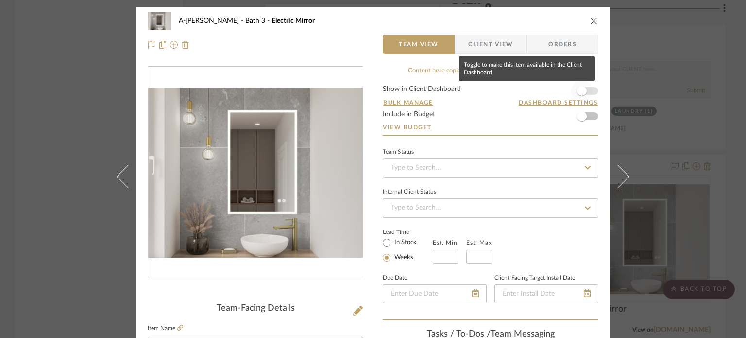
click at [584, 91] on span "button" at bounding box center [582, 90] width 21 height 21
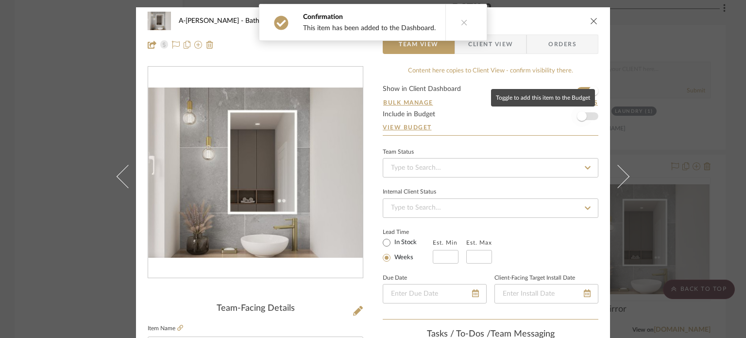
click at [583, 119] on span "button" at bounding box center [582, 115] width 21 height 21
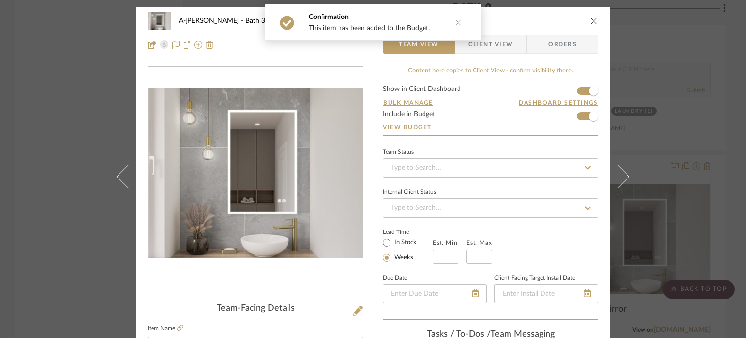
click at [661, 149] on div "A-[PERSON_NAME] Bath 3 Electric Mirror Team View Client View Orders Team-Facing…" at bounding box center [373, 169] width 746 height 338
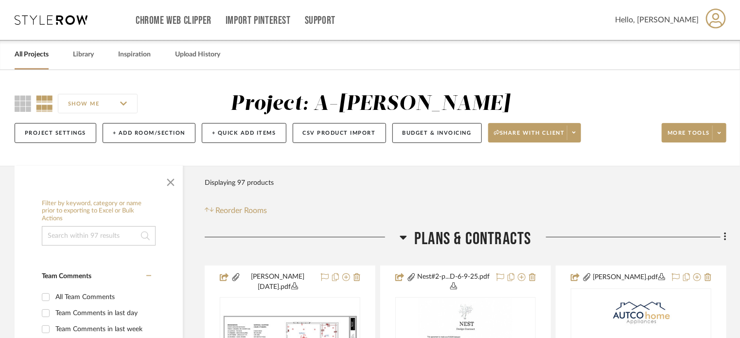
click at [29, 52] on link "All Projects" at bounding box center [32, 54] width 34 height 13
